Goal: Task Accomplishment & Management: Manage account settings

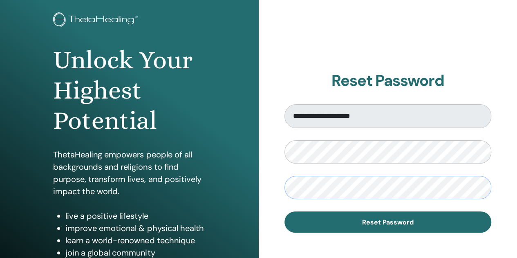
scroll to position [49, 0]
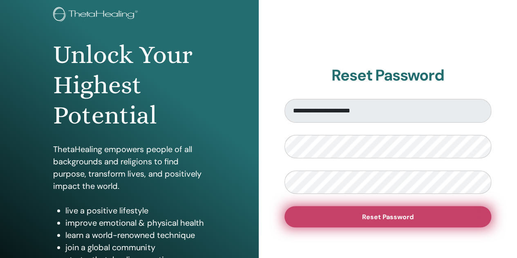
click at [461, 217] on button "Reset Password" at bounding box center [387, 216] width 207 height 21
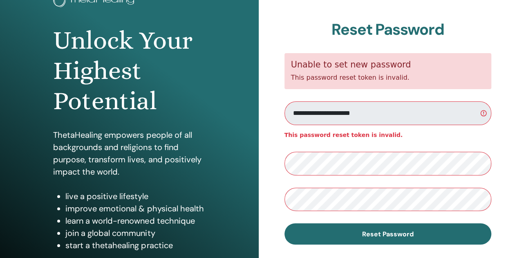
scroll to position [69, 0]
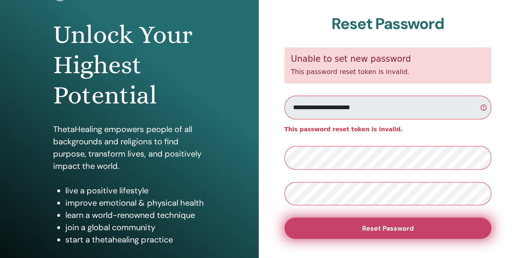
click at [422, 231] on button "Reset Password" at bounding box center [387, 227] width 207 height 21
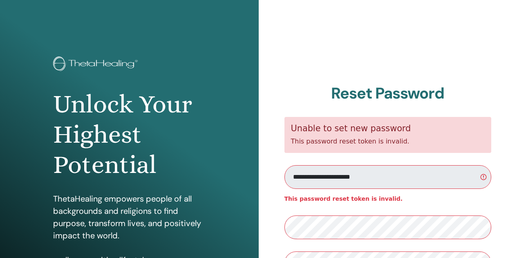
scroll to position [69, 0]
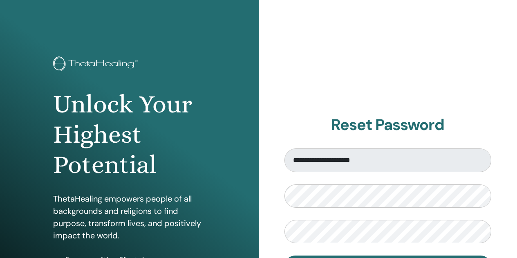
scroll to position [49, 0]
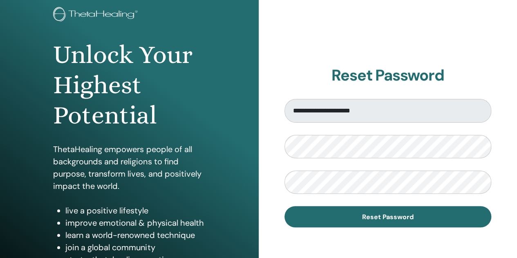
click at [73, 18] on img at bounding box center [96, 15] width 87 height 16
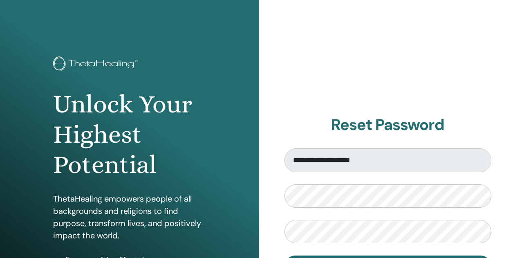
scroll to position [42, 0]
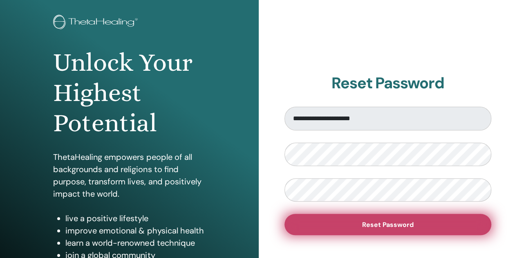
click at [405, 219] on button "Reset Password" at bounding box center [387, 224] width 207 height 21
